Goal: Task Accomplishment & Management: Manage account settings

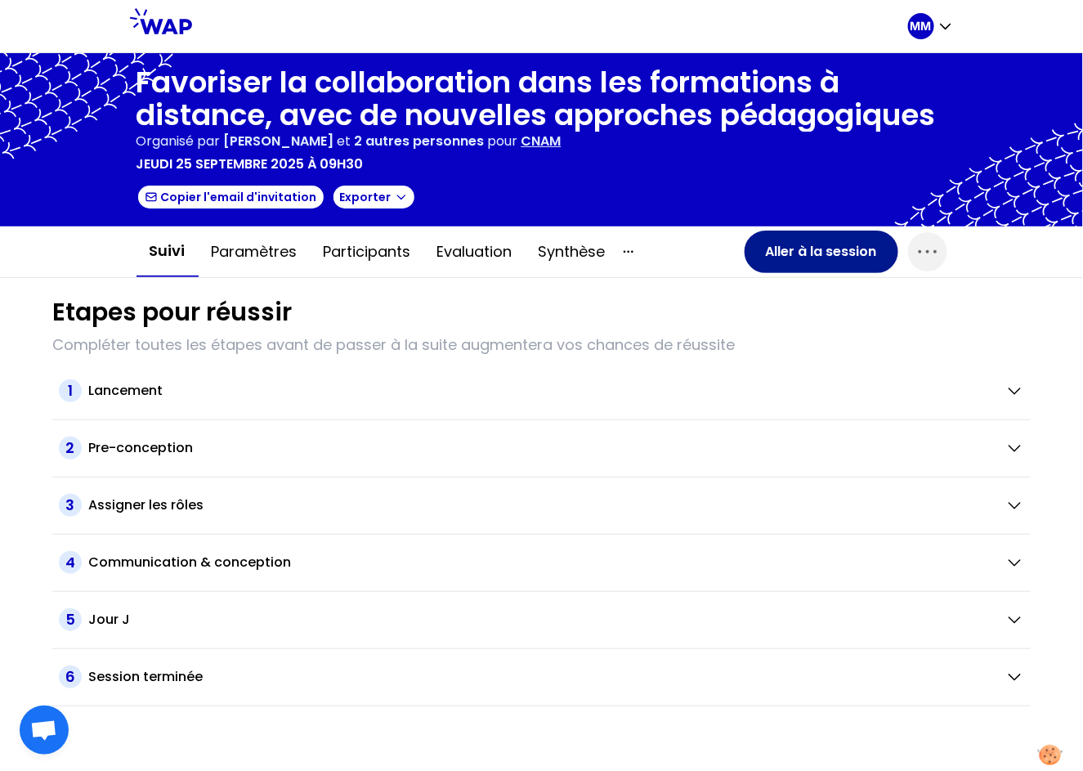
click at [805, 261] on button "Aller à la session" at bounding box center [821, 251] width 154 height 42
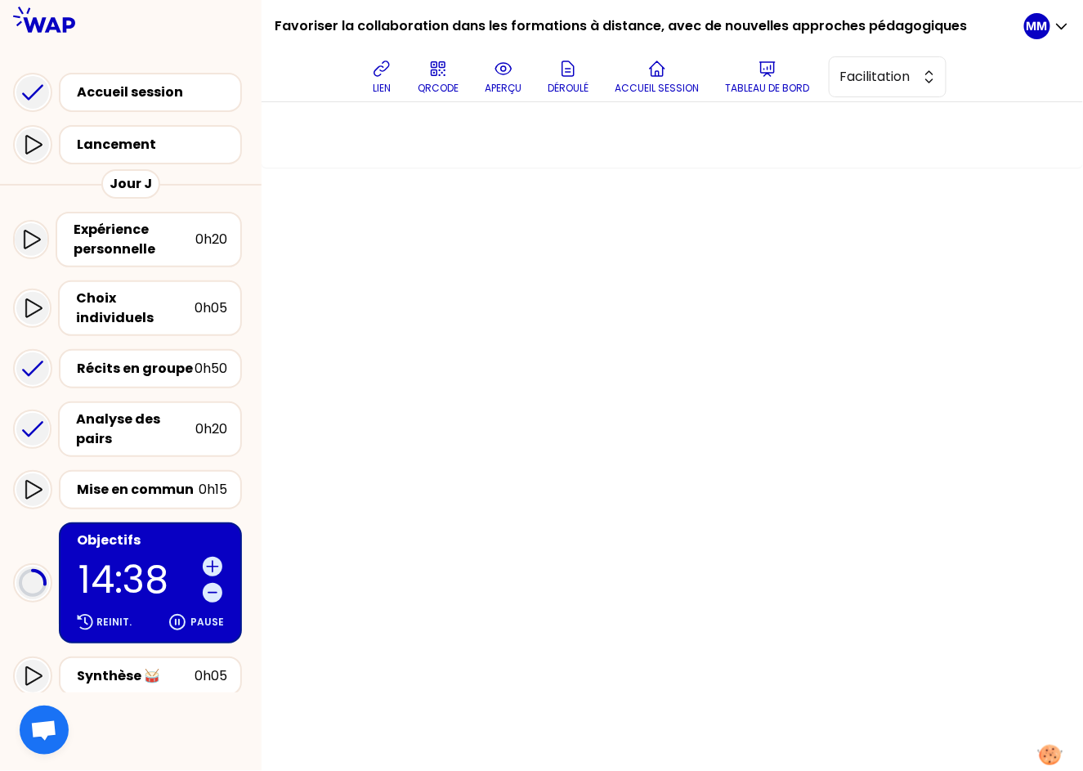
click at [114, 561] on p "14:38" at bounding box center [137, 580] width 118 height 38
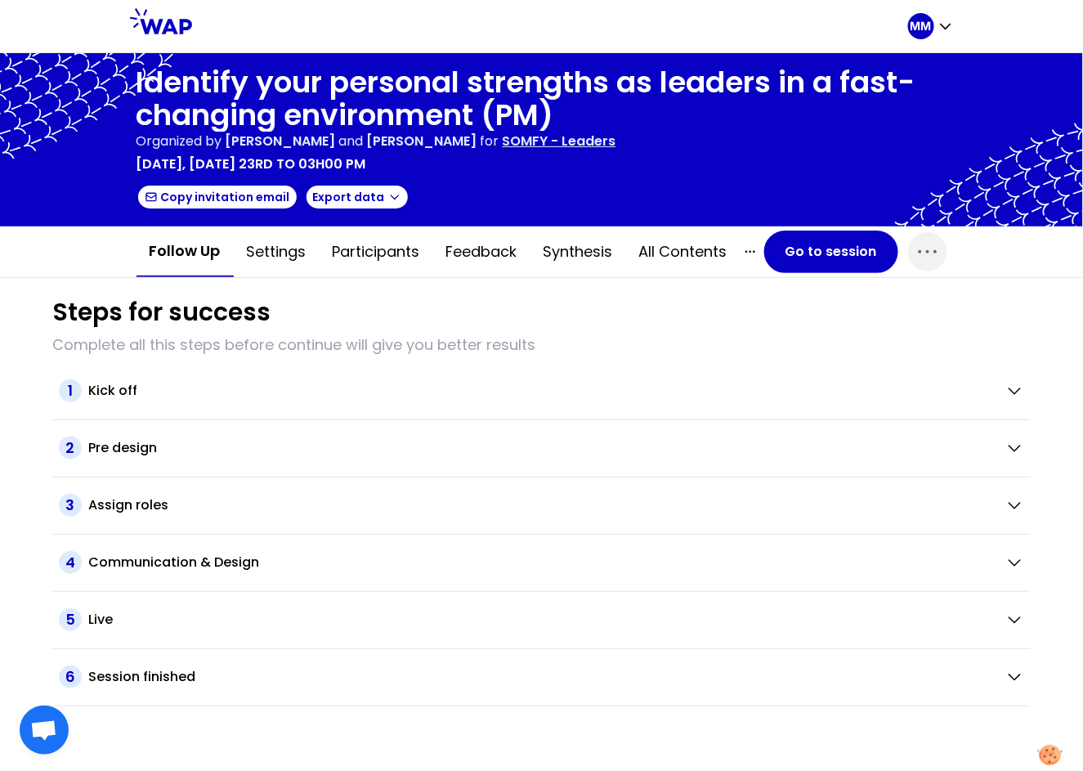
click at [574, 136] on p "SOMFY - Leaders" at bounding box center [560, 142] width 114 height 20
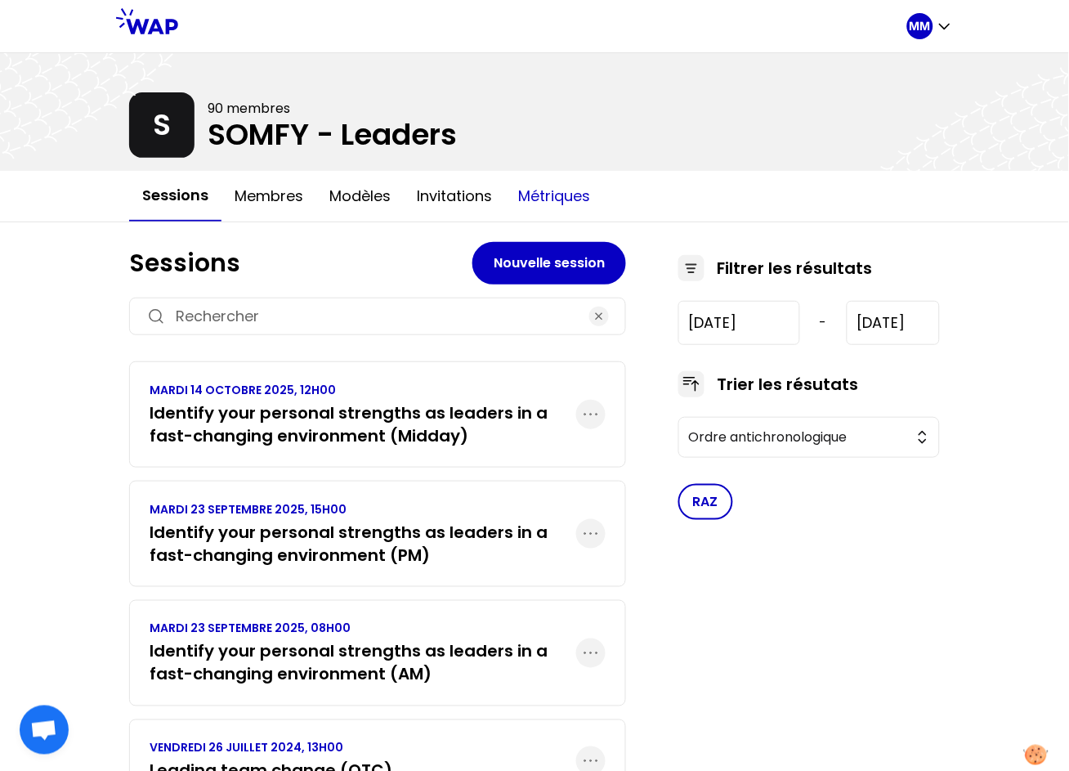
click at [562, 192] on button "Métriques" at bounding box center [554, 196] width 98 height 49
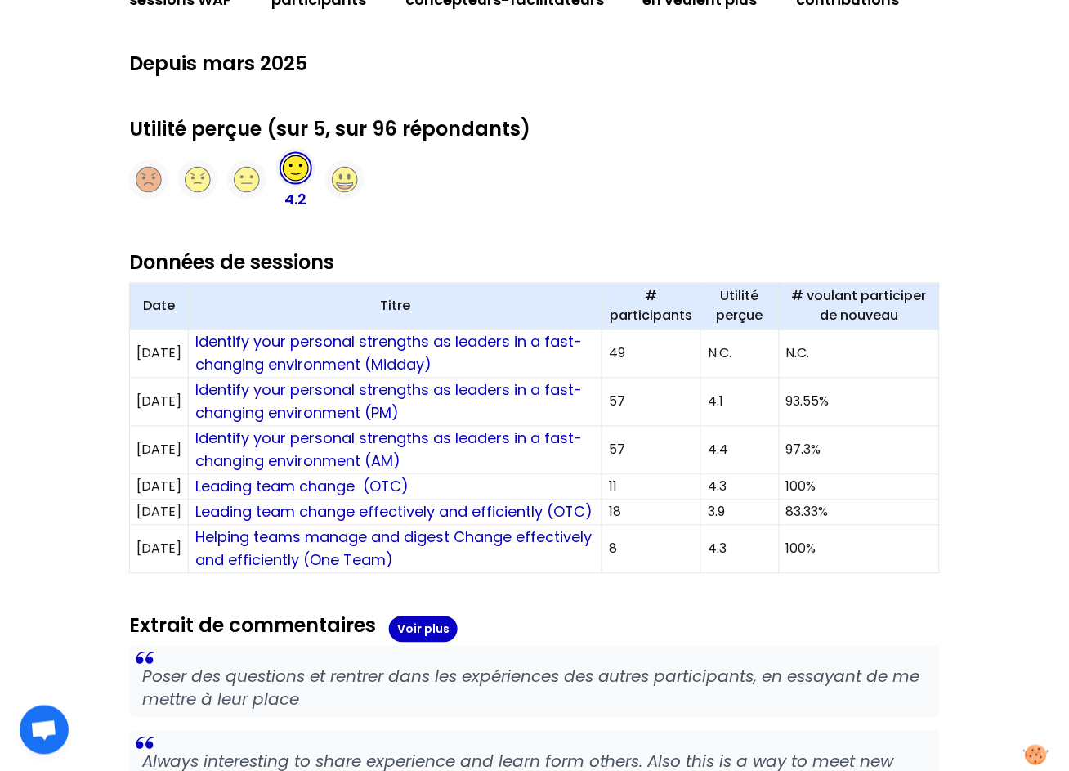
scroll to position [386, 0]
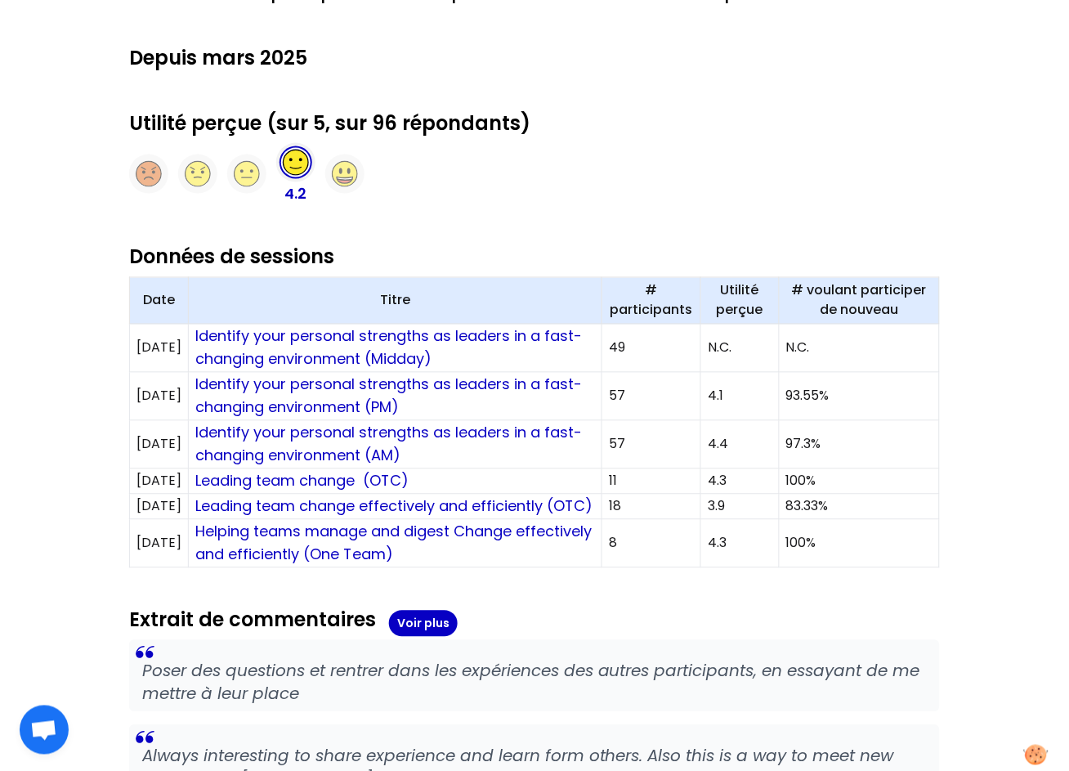
click at [819, 613] on div "Liste des participants 6 sessions WAP 183 participants 3 concepteurs-facilitate…" at bounding box center [534, 464] width 811 height 1219
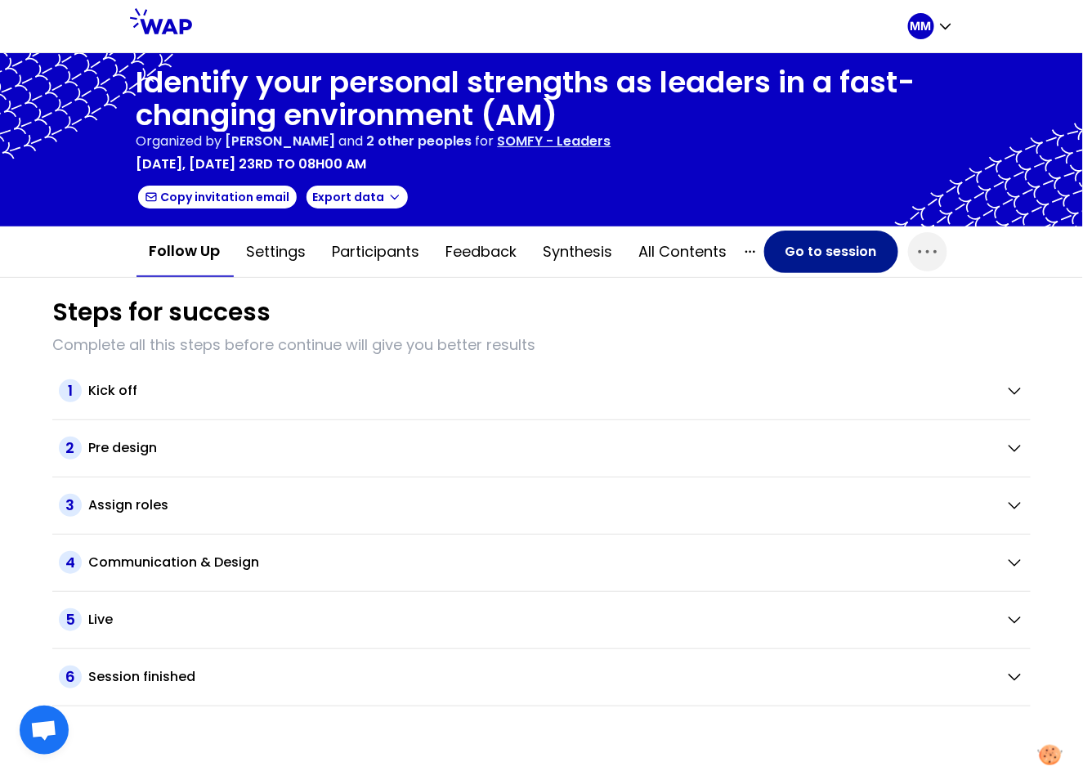
click at [809, 251] on button "Go to session" at bounding box center [831, 251] width 134 height 42
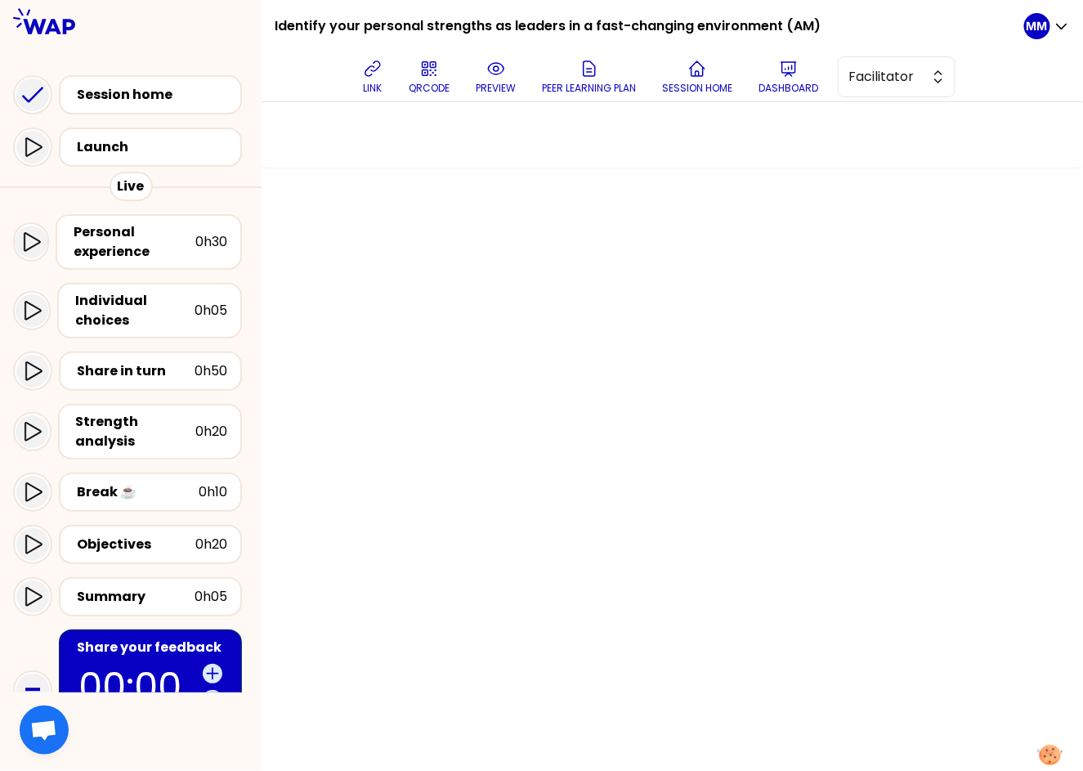
click at [889, 97] on div "link QRCODE preview Peer learning plan Session home Dashboard Facilitator" at bounding box center [656, 76] width 736 height 49
click at [892, 87] on button "Facilitator" at bounding box center [897, 76] width 118 height 41
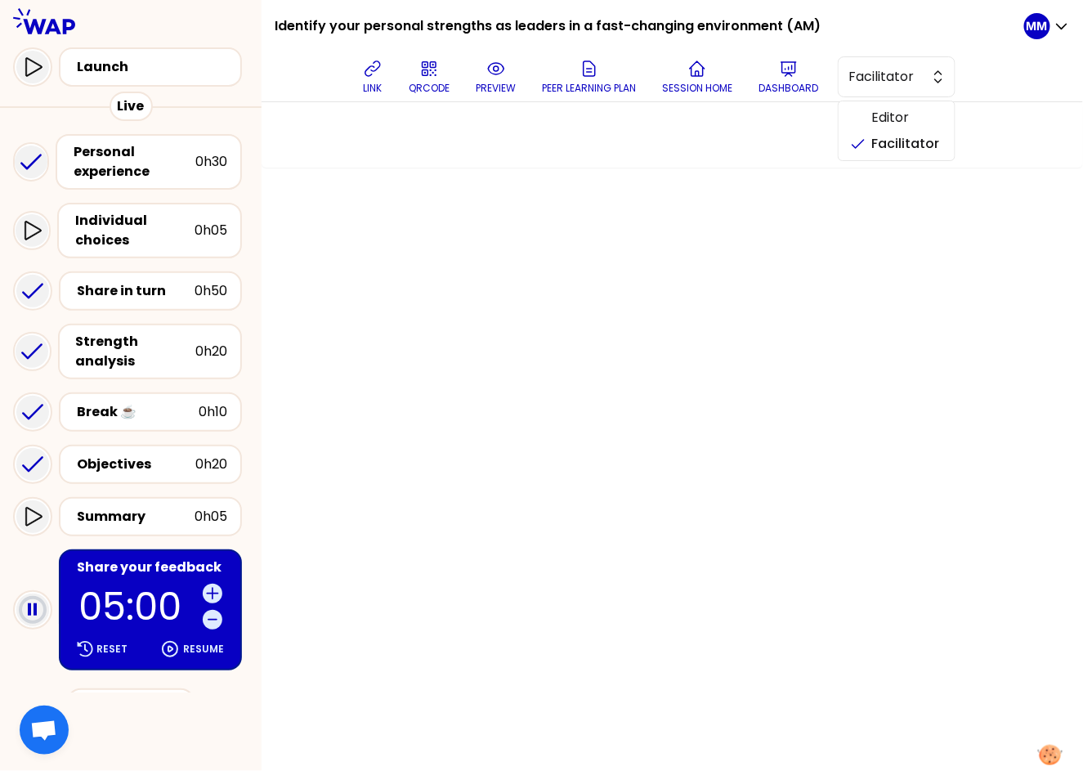
scroll to position [135, 0]
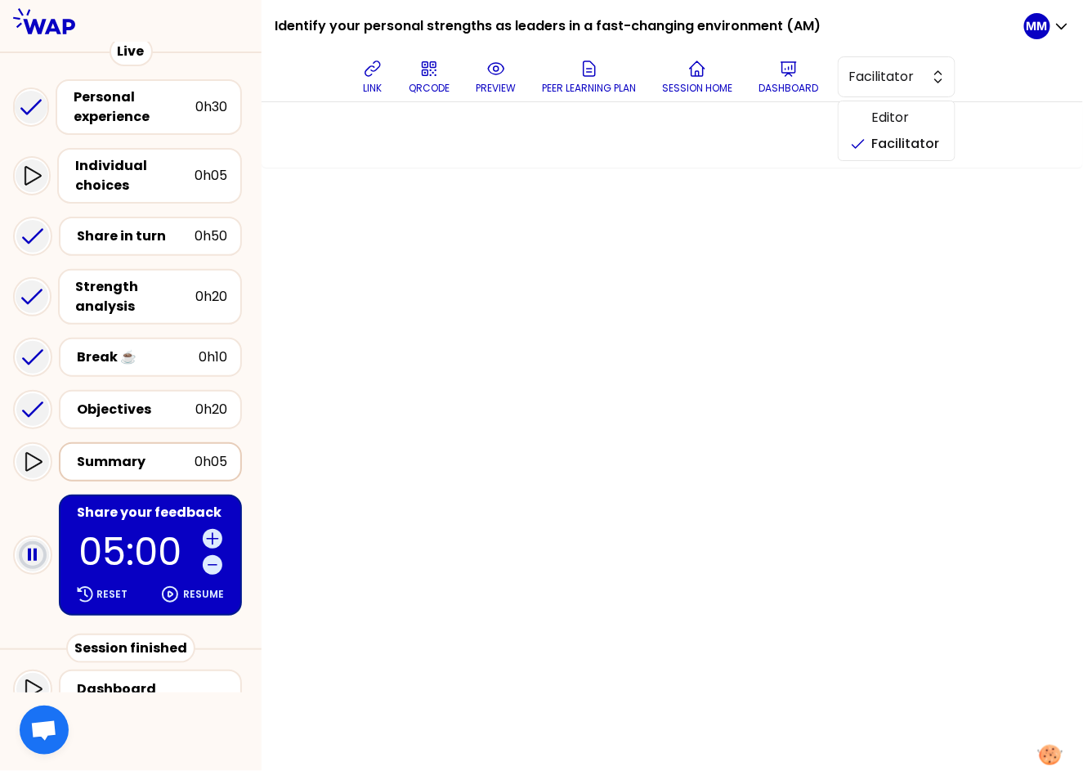
click at [161, 452] on div "Summary" at bounding box center [136, 462] width 118 height 20
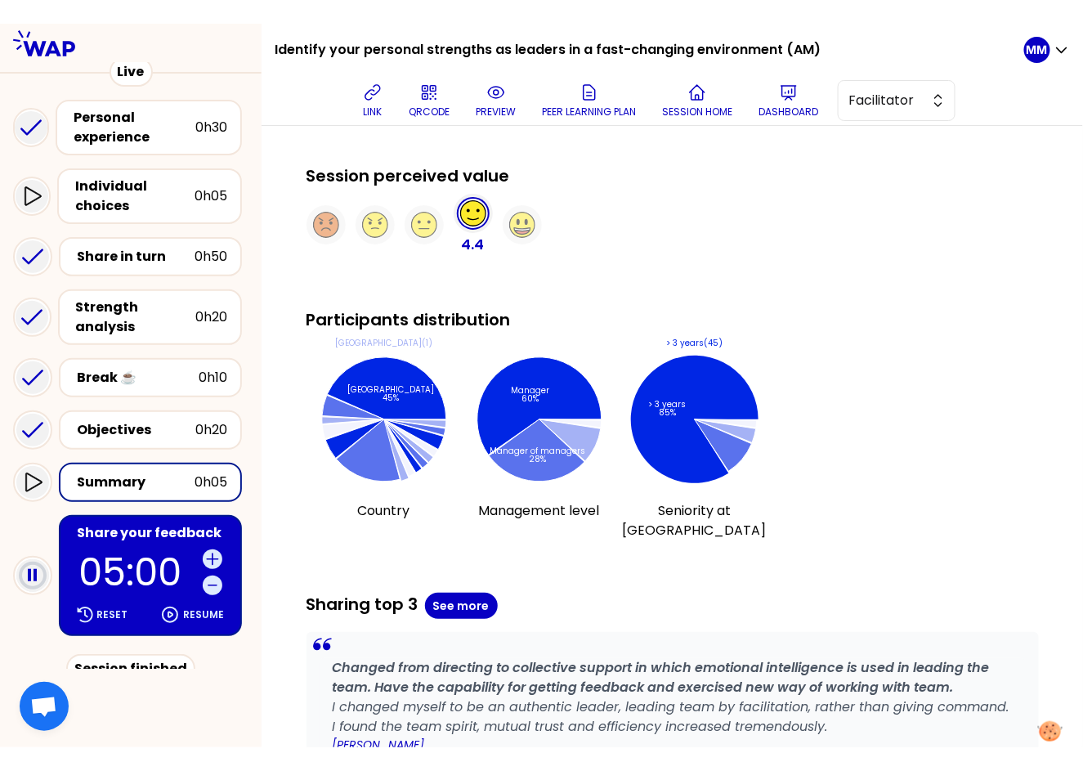
scroll to position [1092, 0]
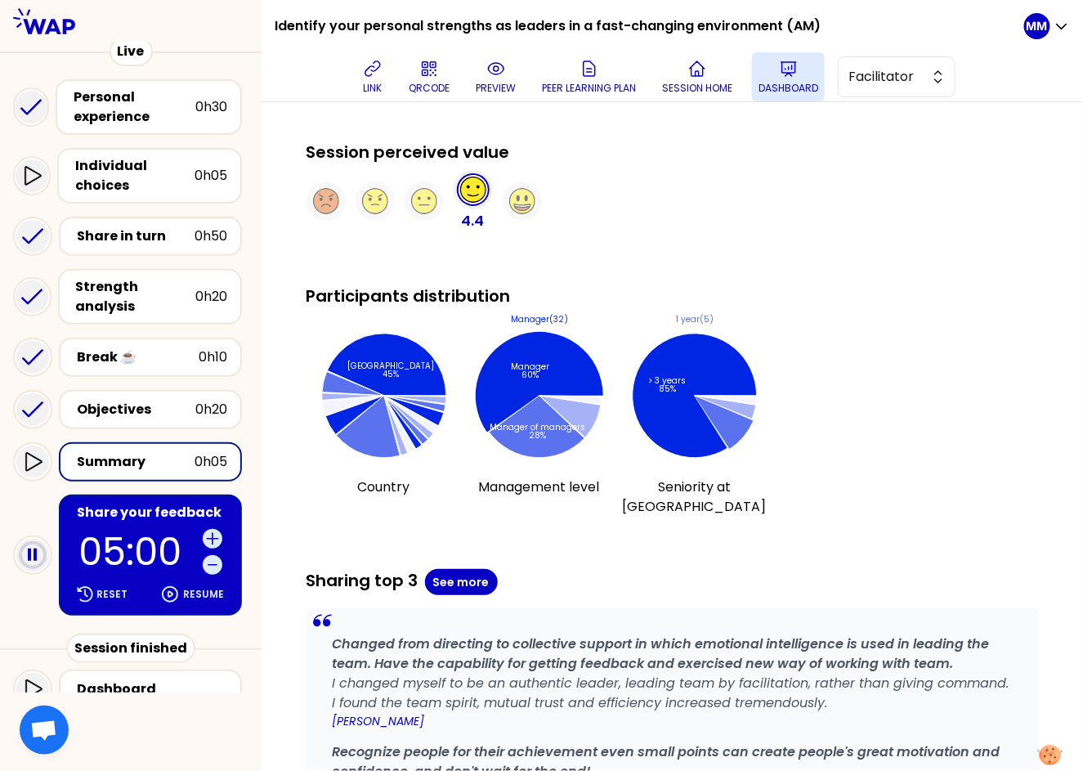
click at [798, 69] on icon at bounding box center [789, 69] width 20 height 20
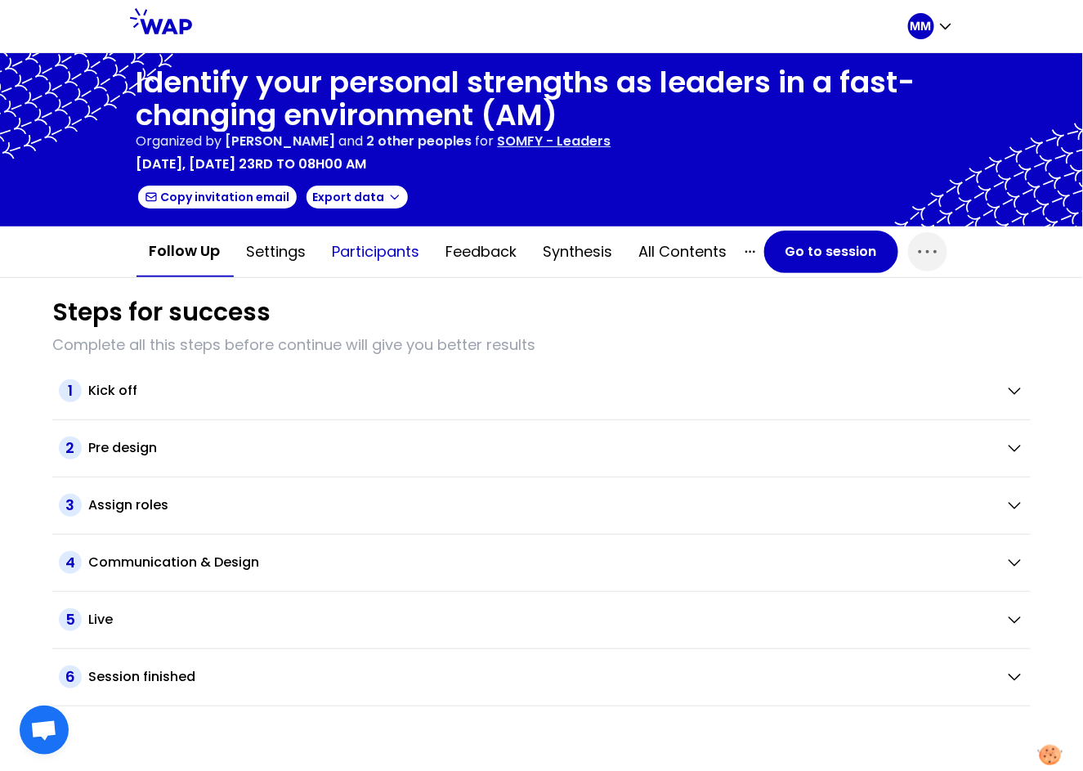
click at [359, 266] on button "Participants" at bounding box center [376, 251] width 114 height 49
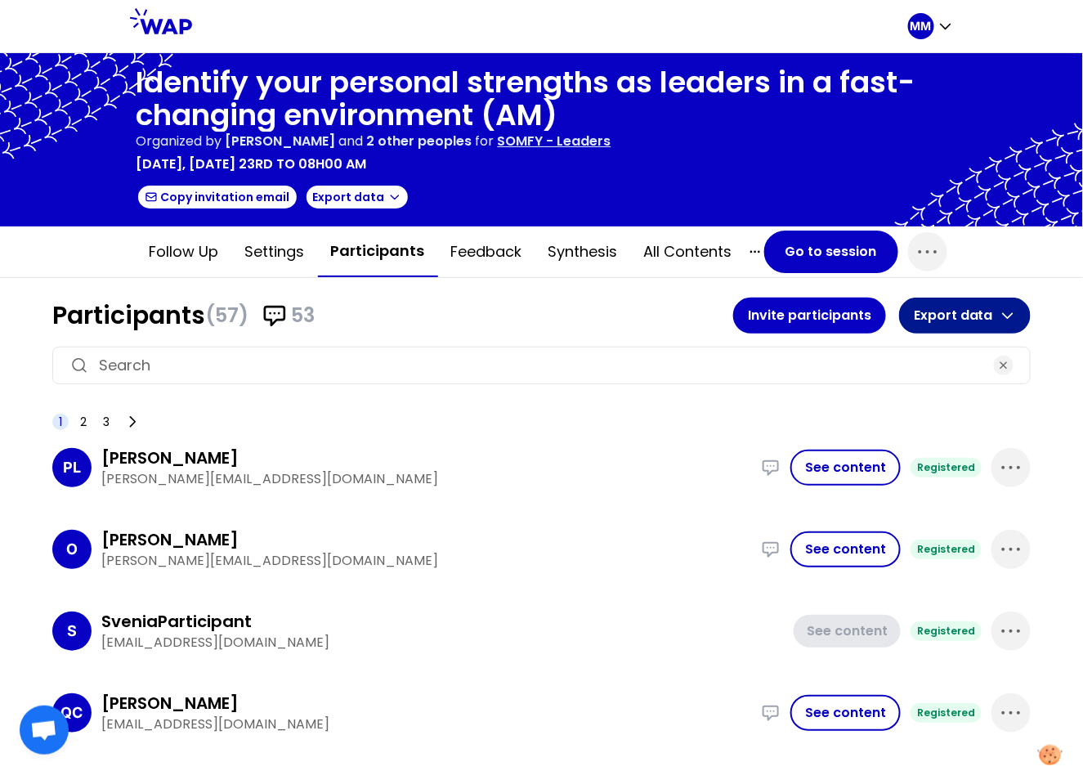
click at [954, 316] on button "Export data" at bounding box center [965, 315] width 132 height 36
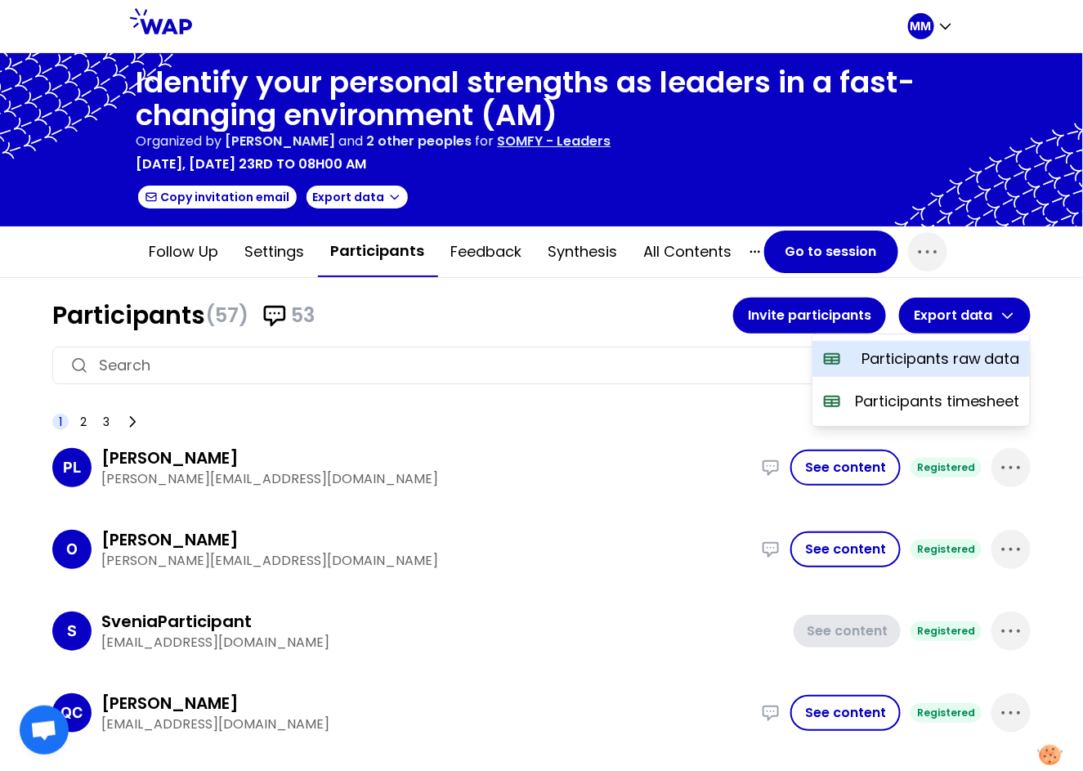
click at [938, 366] on p "Participants raw data" at bounding box center [940, 358] width 159 height 23
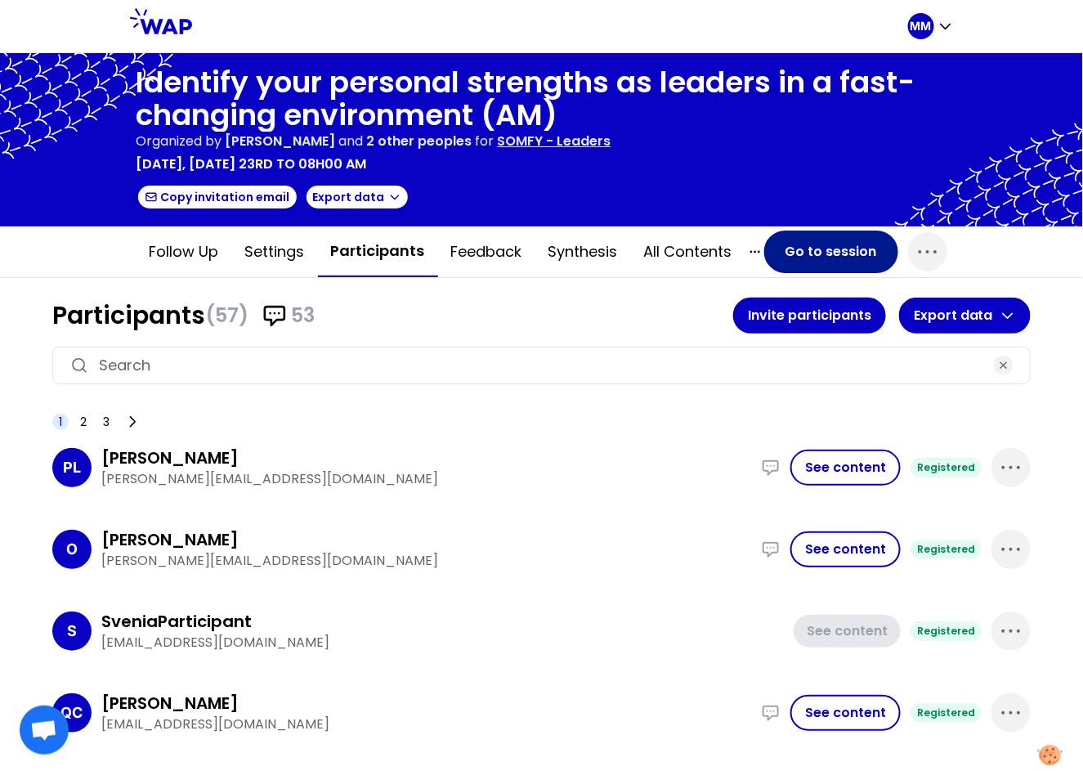
click at [799, 249] on button "Go to session" at bounding box center [831, 251] width 134 height 42
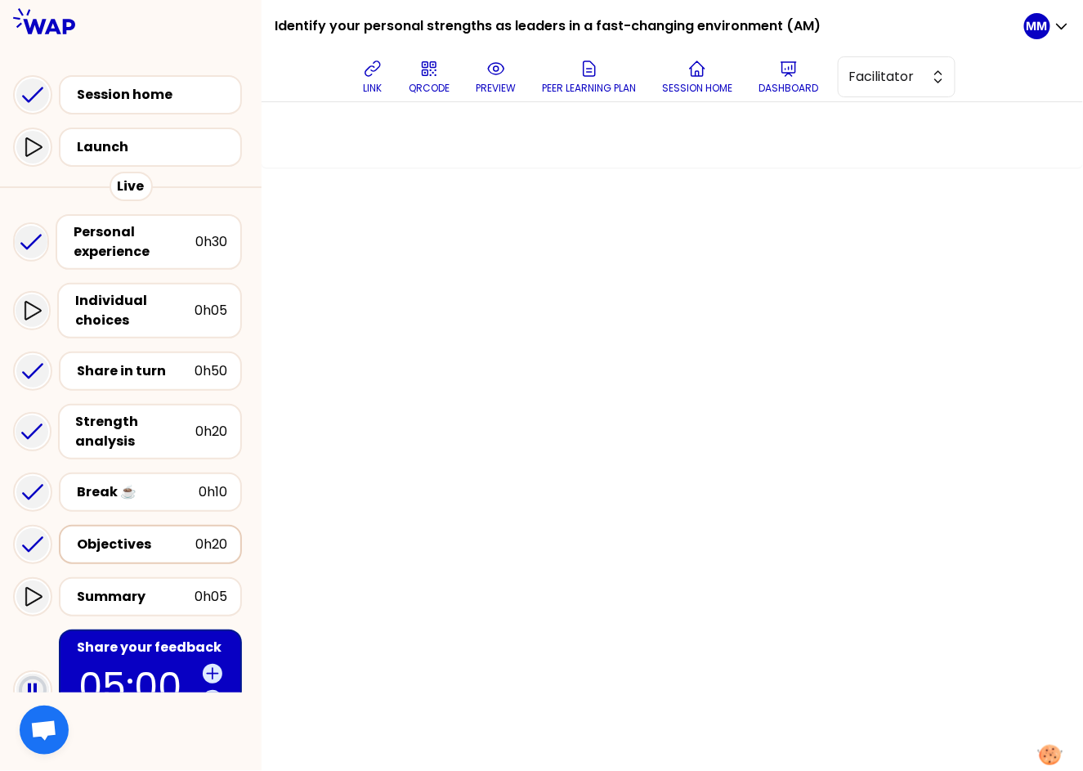
drag, startPoint x: 138, startPoint y: 528, endPoint x: 275, endPoint y: 485, distance: 143.2
click at [138, 534] on div "Objectives" at bounding box center [136, 544] width 118 height 20
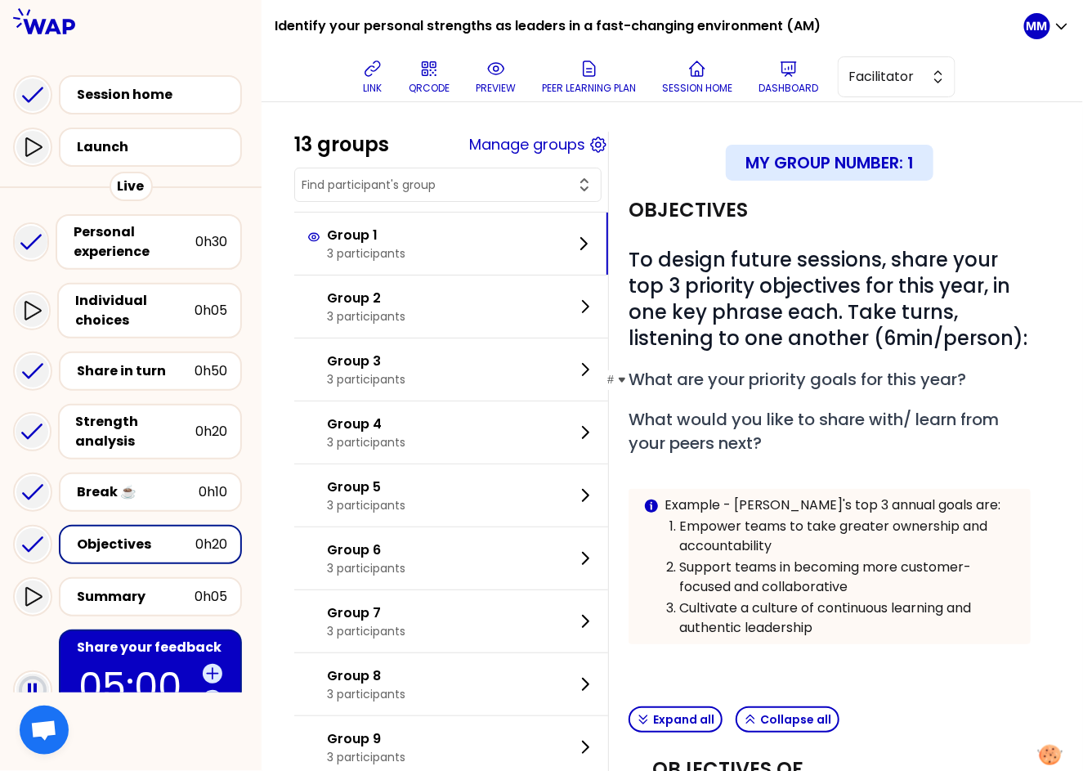
click at [771, 391] on span "What are your priority goals for this year?" at bounding box center [796, 379] width 337 height 23
copy span "What are your priority goals for this year?"
click at [751, 446] on span "What would you like to share with/ learn from your peers next?" at bounding box center [815, 431] width 374 height 47
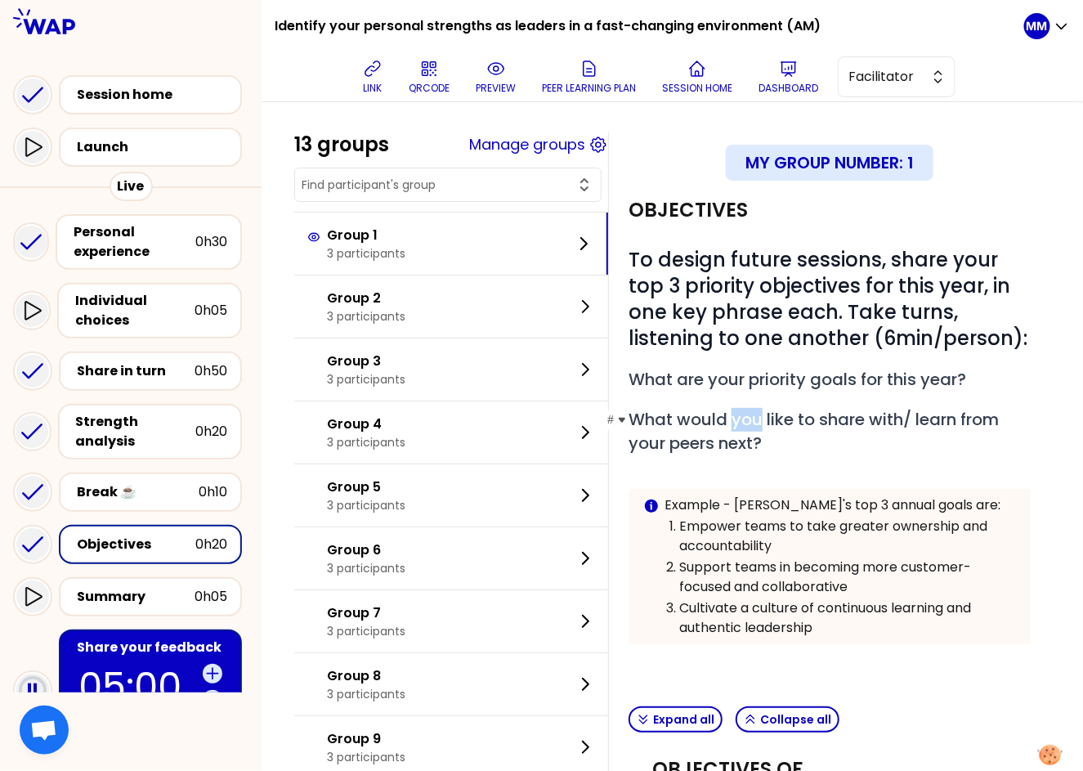
click at [751, 447] on span "What would you like to share with/ learn from your peers next?" at bounding box center [815, 431] width 374 height 47
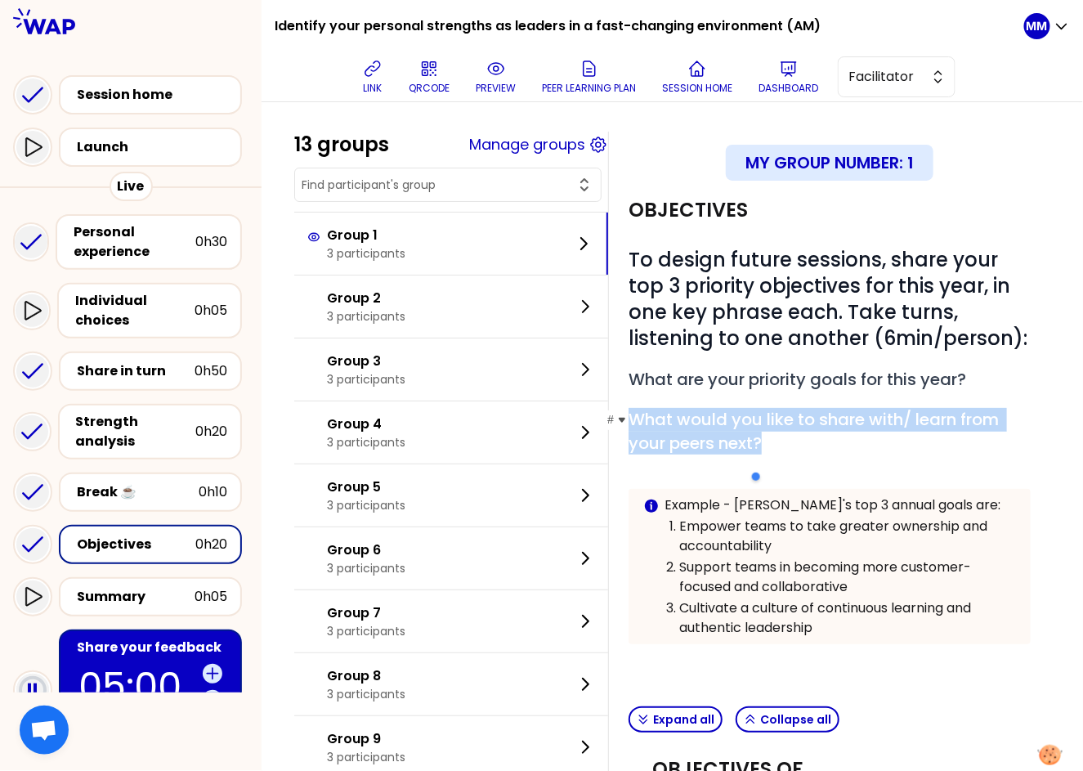
click at [750, 447] on span "What would you like to share with/ learn from your peers next?" at bounding box center [815, 431] width 374 height 47
copy span "What would you like to share with/ learn from your peers next?"
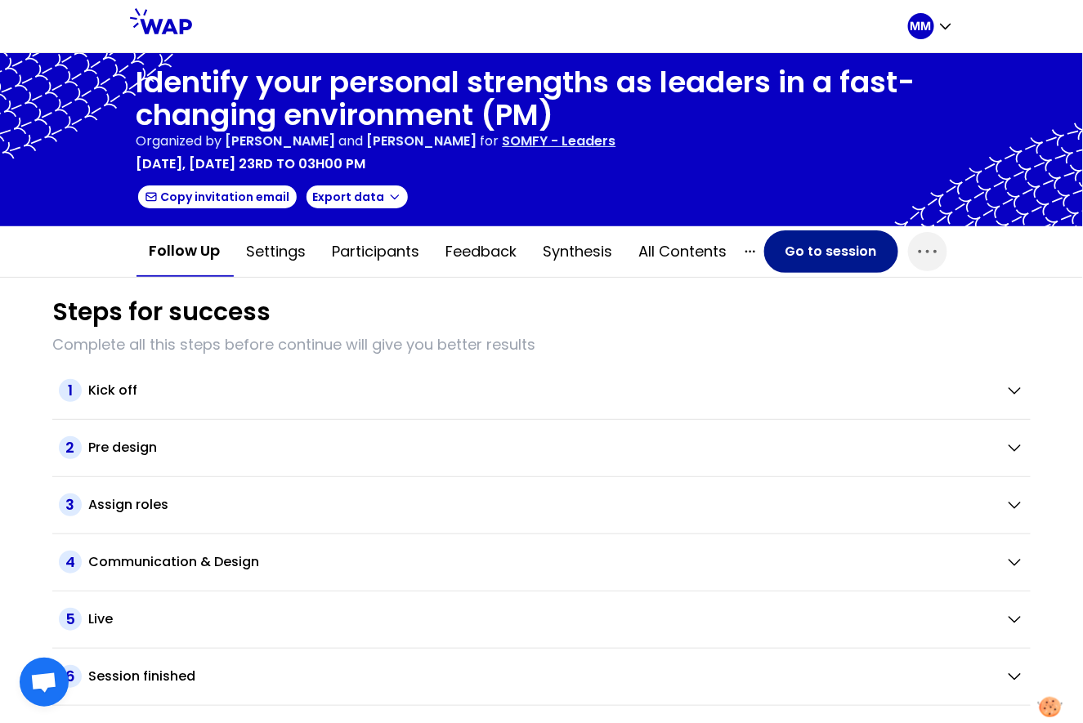
click at [833, 250] on button "Go to session" at bounding box center [831, 251] width 134 height 42
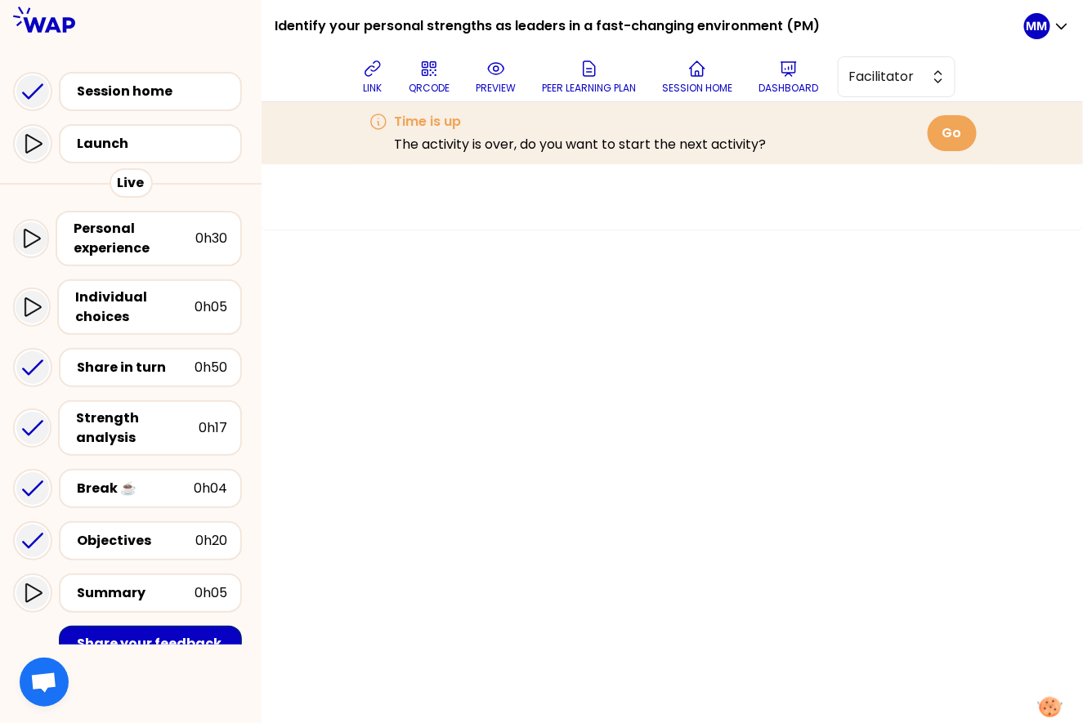
drag, startPoint x: 150, startPoint y: 572, endPoint x: 278, endPoint y: 460, distance: 170.3
click at [150, 583] on div "Summary" at bounding box center [136, 593] width 118 height 20
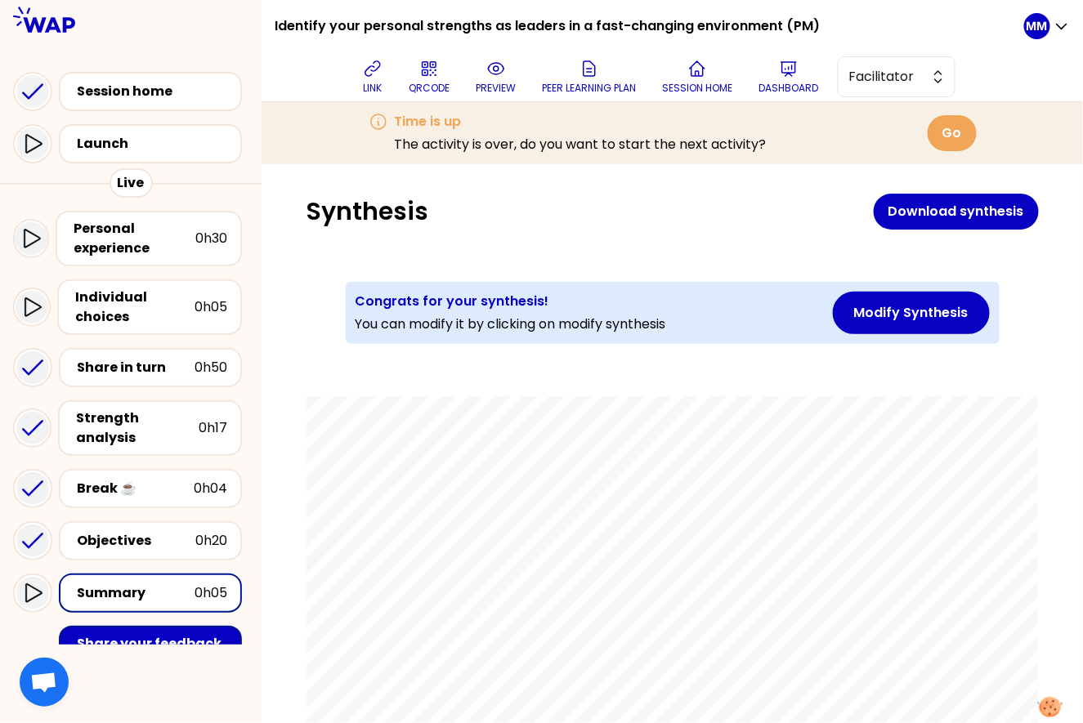
click at [919, 310] on button "Modify Synthesis" at bounding box center [911, 313] width 157 height 42
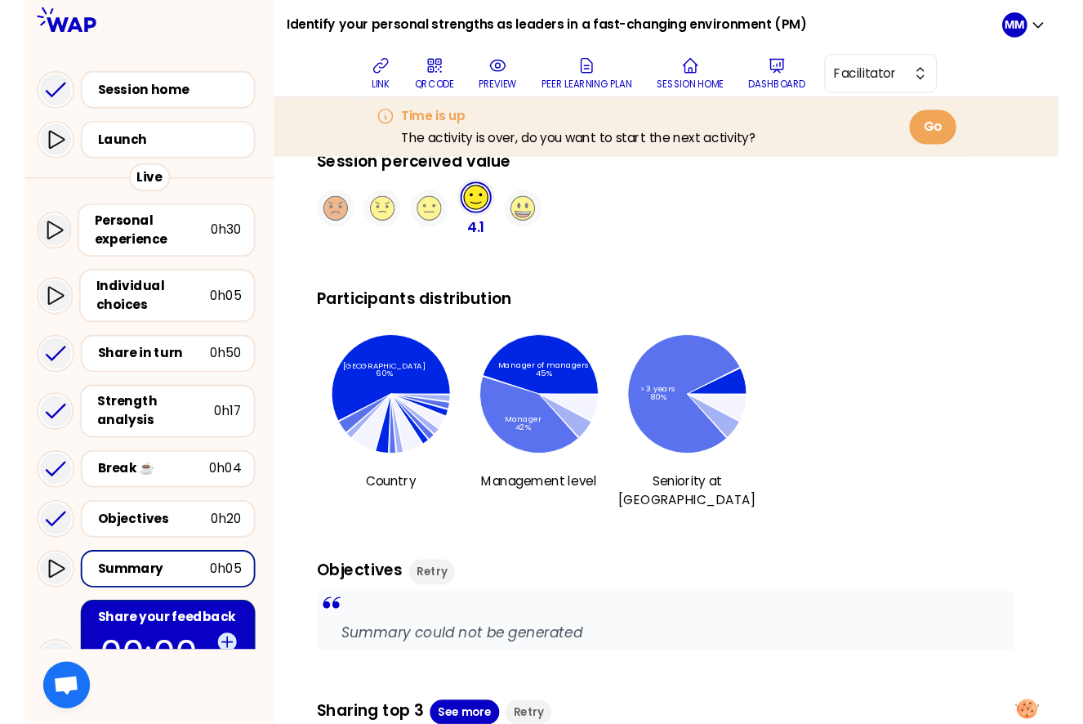
scroll to position [1023, 0]
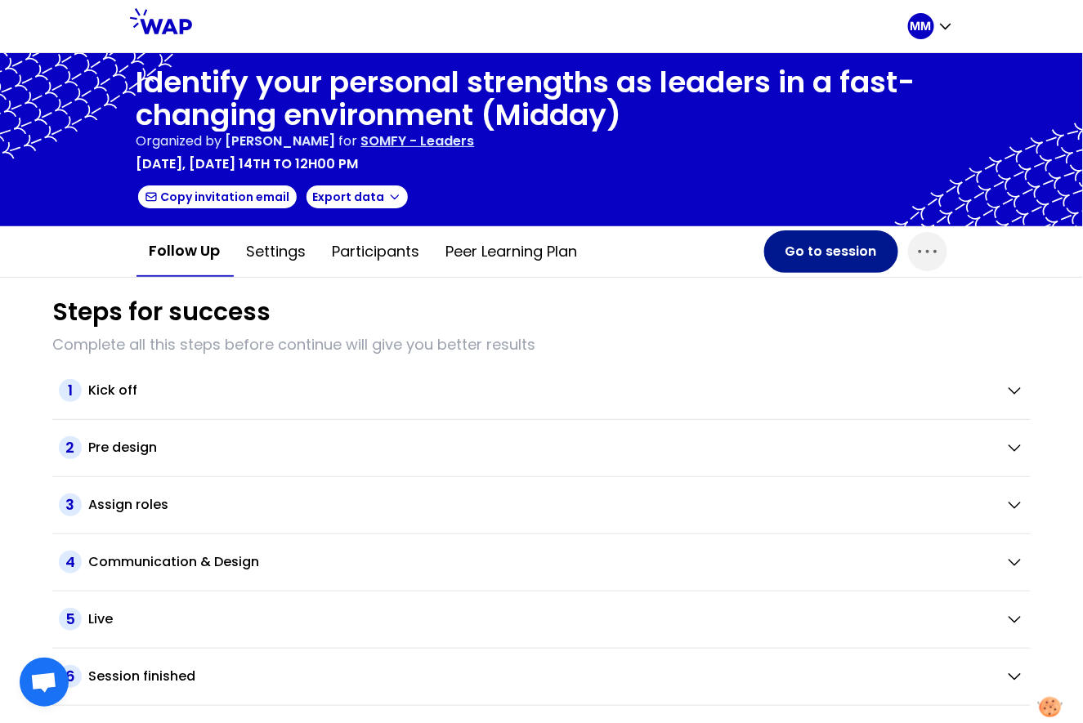
click at [831, 252] on button "Go to session" at bounding box center [831, 251] width 134 height 42
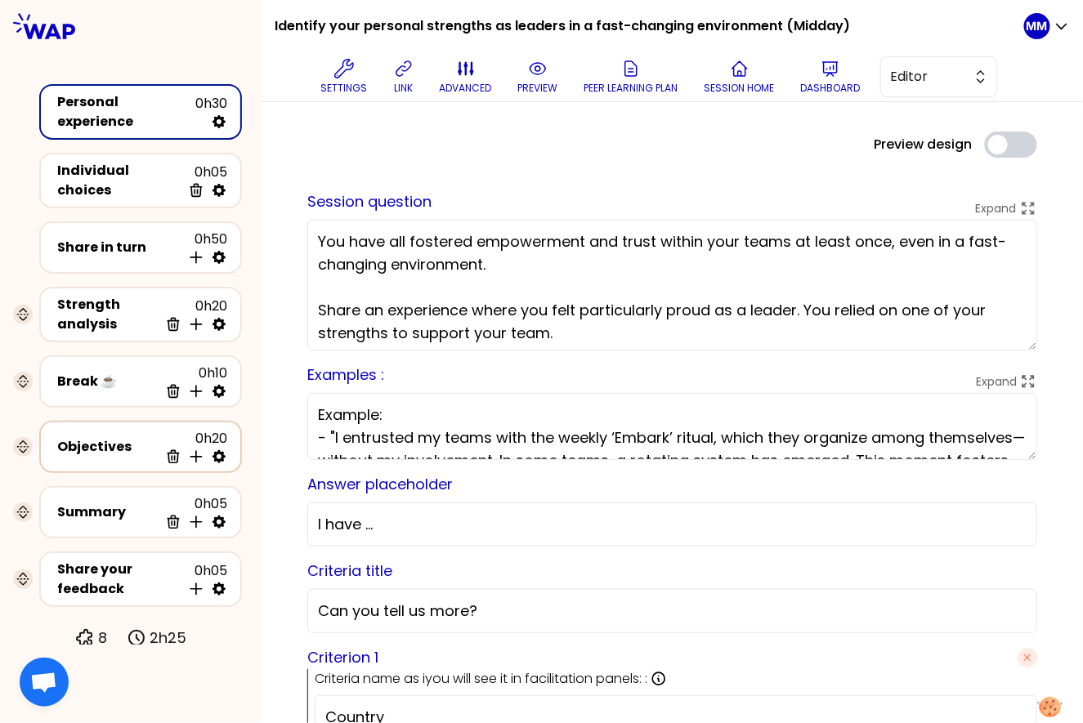
click at [114, 444] on div "Objectives 0h20 Delete Insert activity below" at bounding box center [140, 447] width 173 height 36
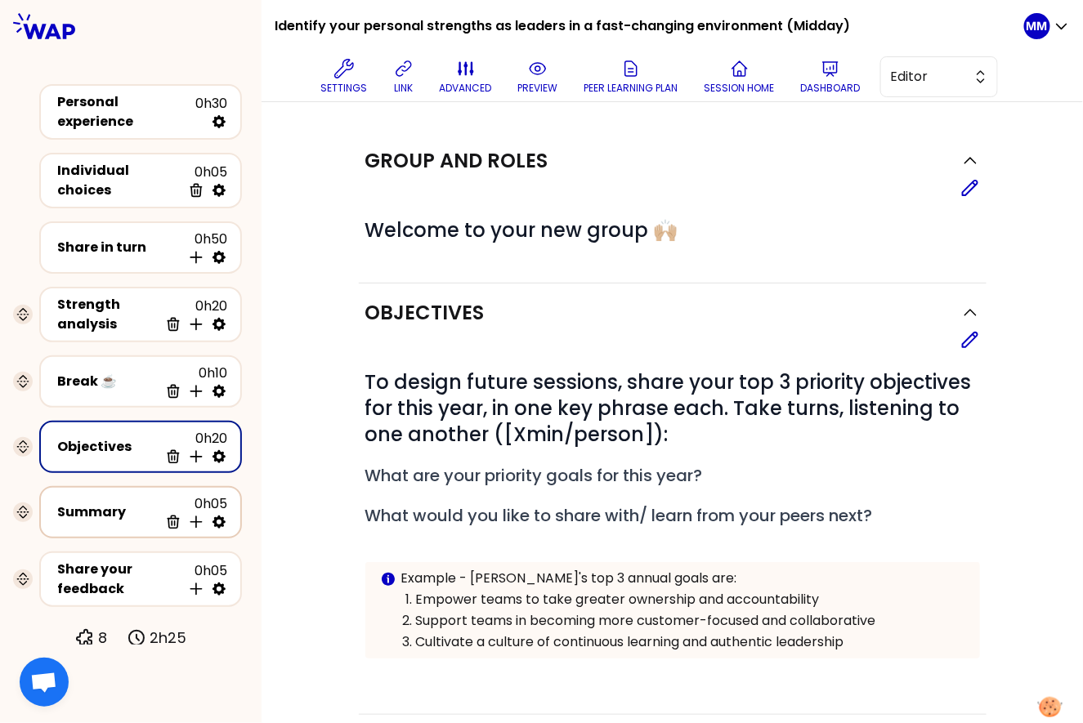
click at [103, 503] on div "Summary" at bounding box center [107, 513] width 101 height 20
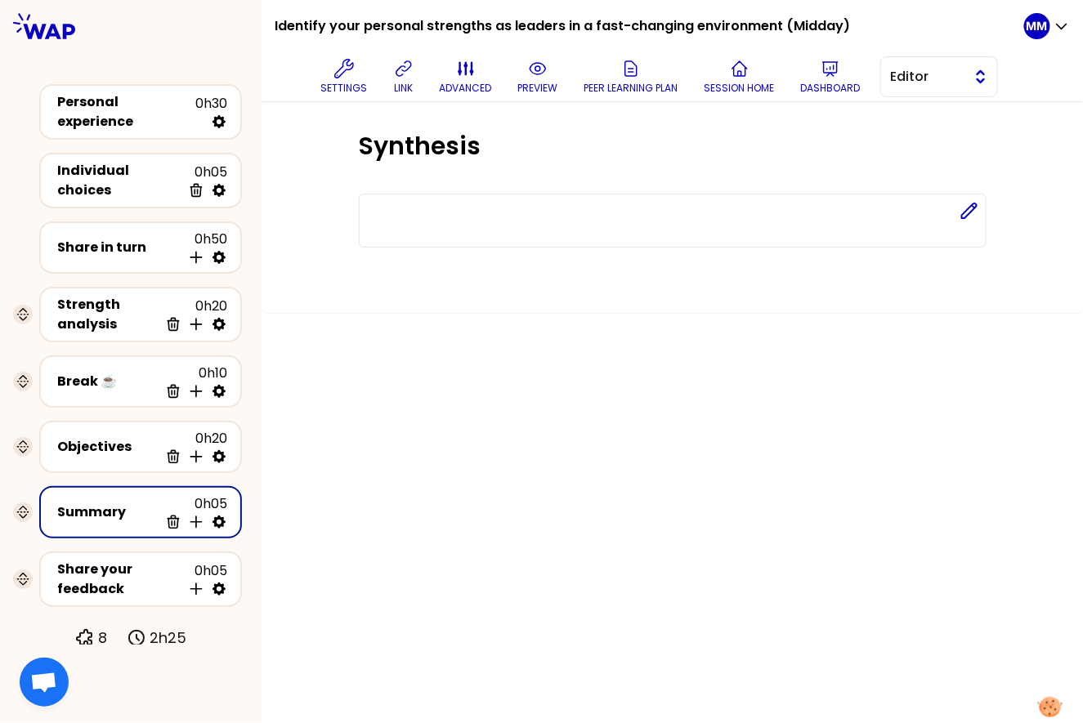
click at [927, 78] on span "Editor" at bounding box center [928, 77] width 74 height 20
click at [936, 137] on span "Facilitator" at bounding box center [949, 144] width 70 height 20
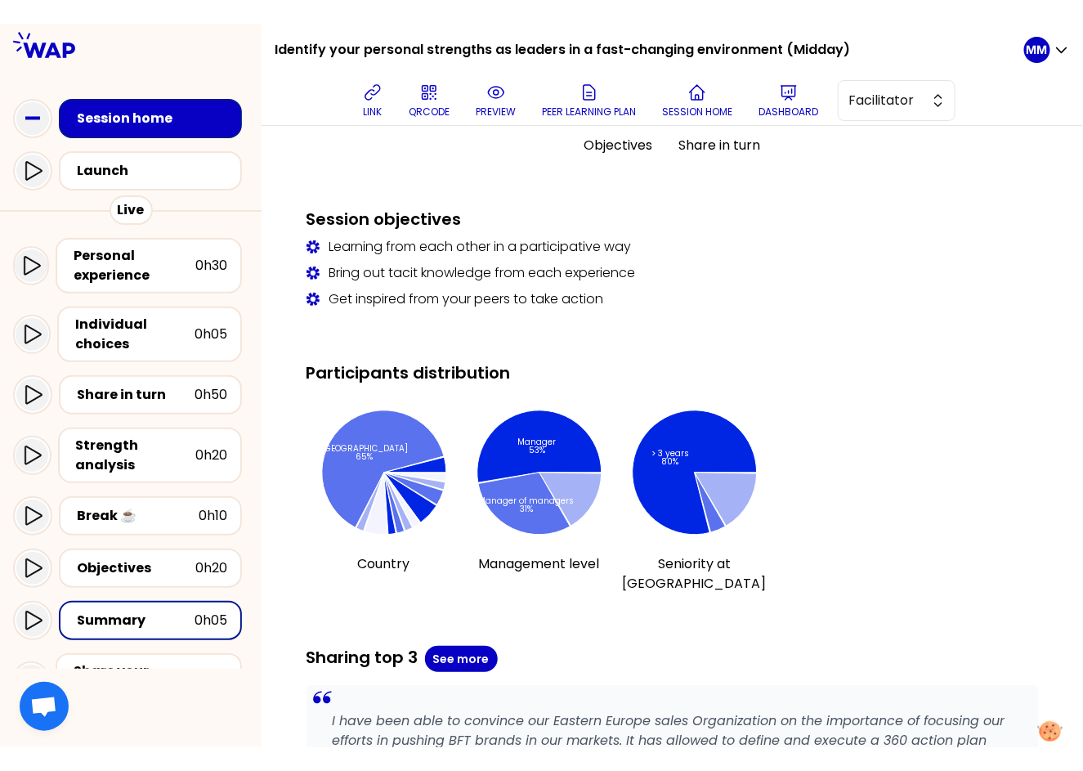
scroll to position [894, 0]
